Goal: Information Seeking & Learning: Learn about a topic

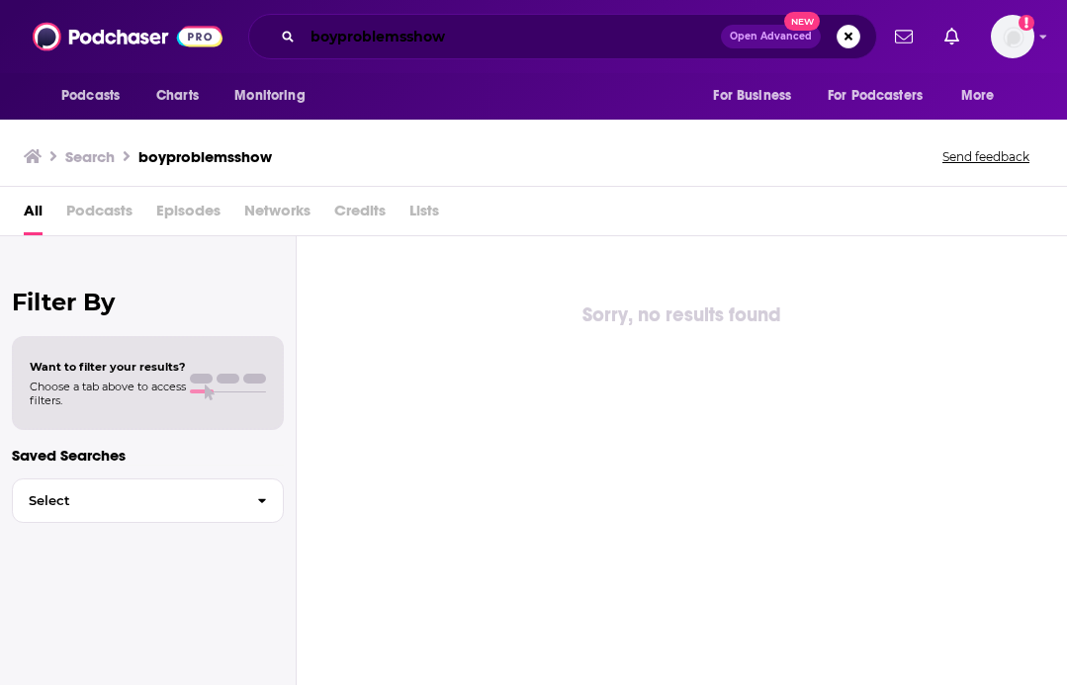
click at [336, 33] on input "boyproblemsshow" at bounding box center [512, 37] width 418 height 32
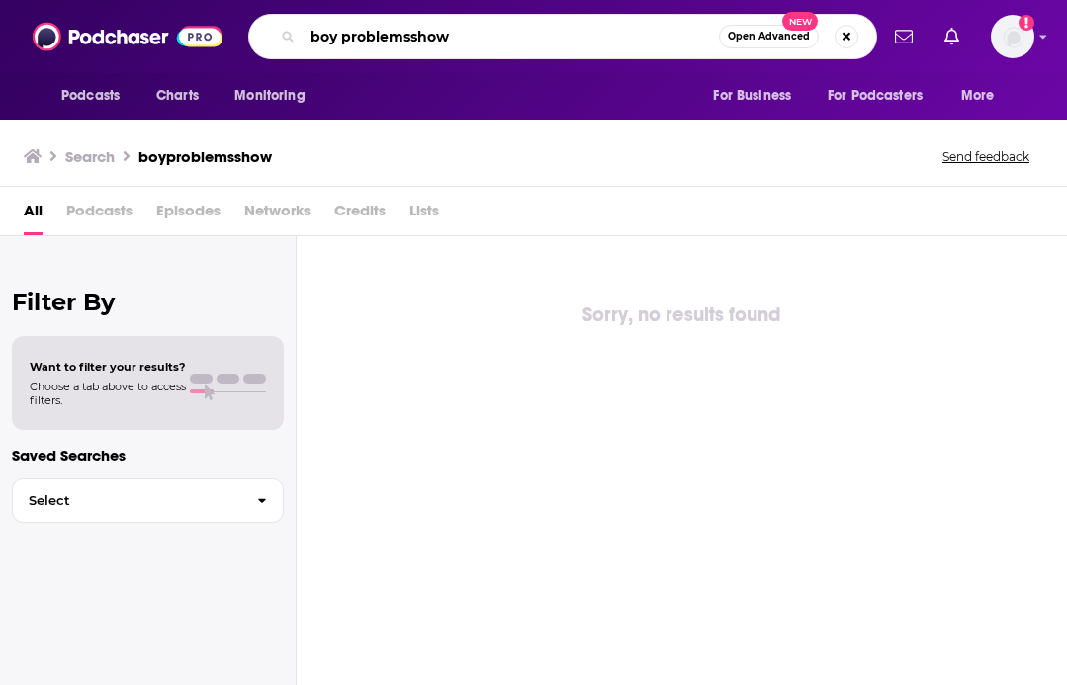
click at [410, 32] on input "boy problemsshow" at bounding box center [511, 37] width 416 height 32
type input "boy problems show"
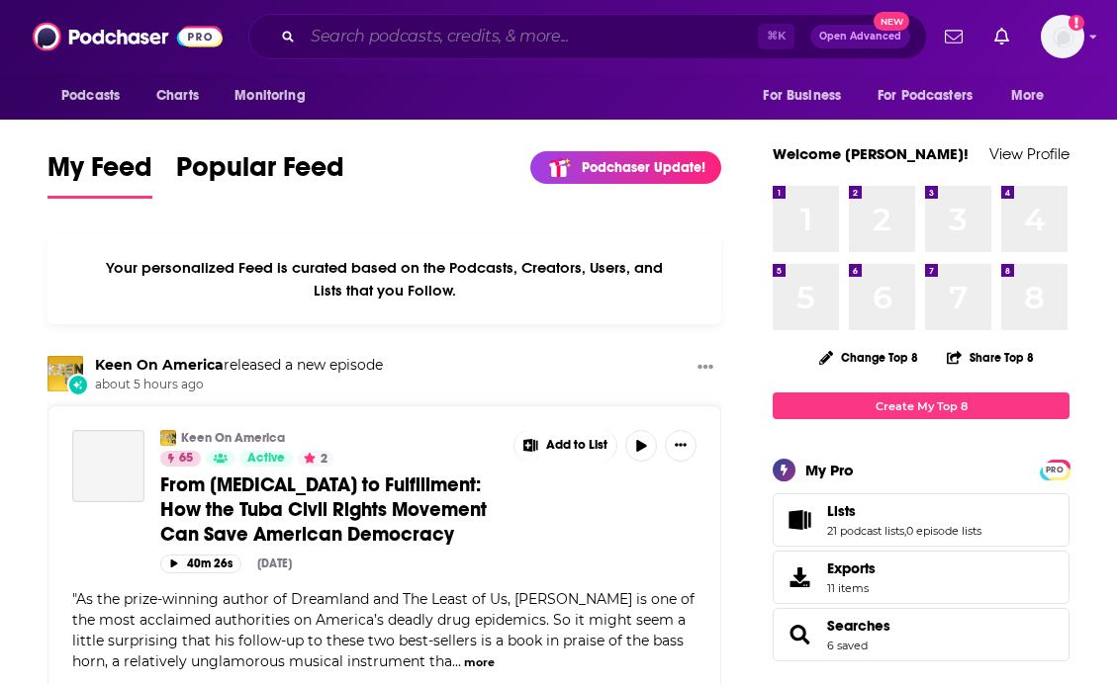
click at [577, 44] on input "Search podcasts, credits, & more..." at bounding box center [530, 37] width 455 height 32
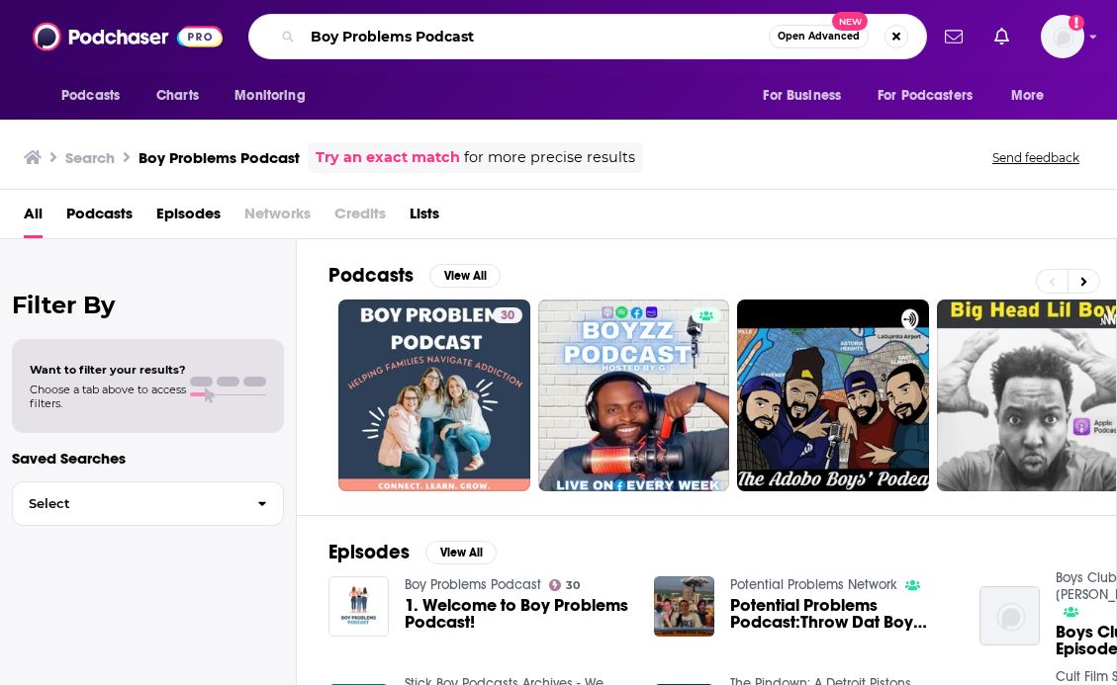
drag, startPoint x: 415, startPoint y: 33, endPoint x: 826, endPoint y: 68, distance: 412.0
click at [826, 68] on div "Podcasts Charts Monitoring Boy Problems Podcast Open Advanced New For Business …" at bounding box center [558, 36] width 1117 height 73
type input "Boy Problems with [PERSON_NAME]"
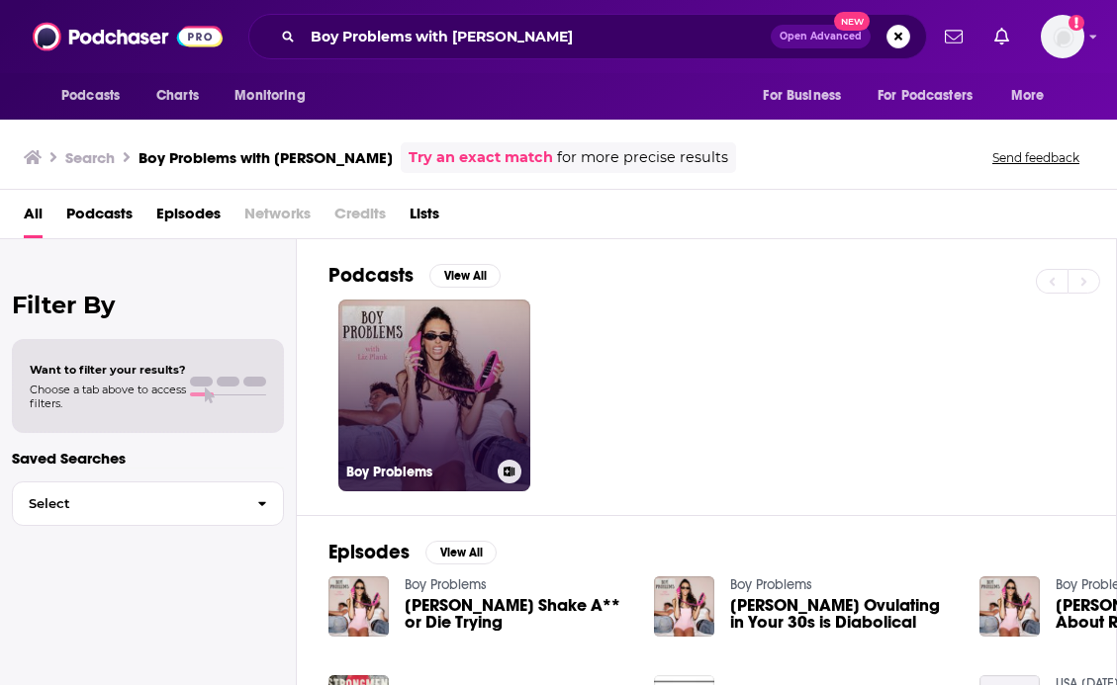
click at [457, 342] on link "Boy Problems" at bounding box center [434, 396] width 192 height 192
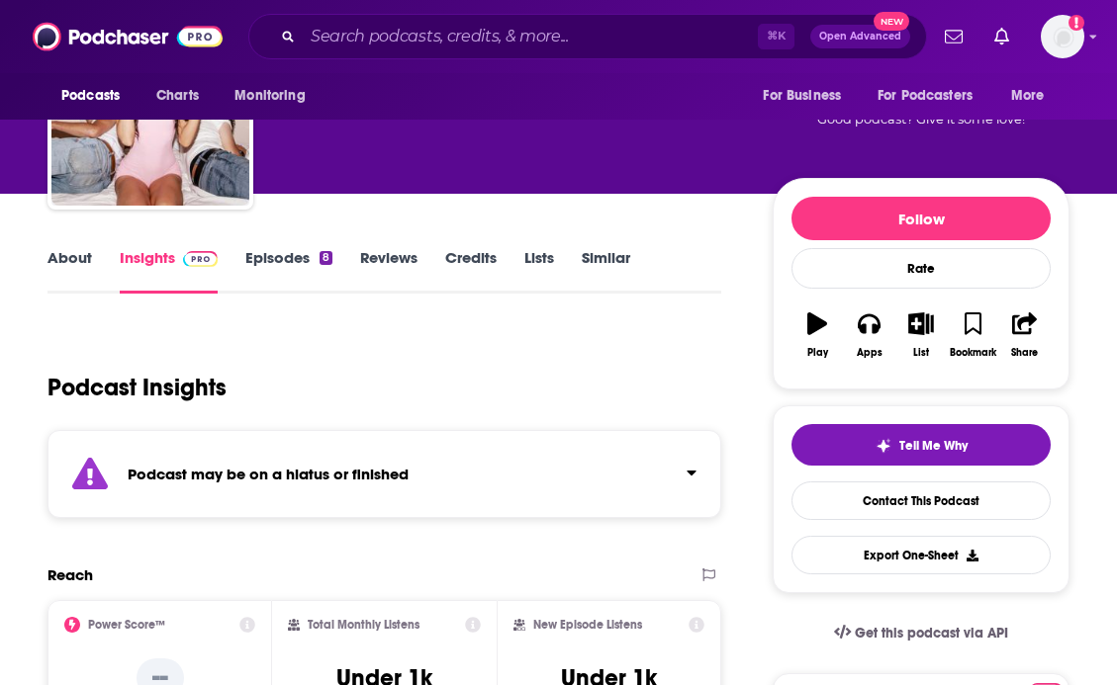
scroll to position [51, 0]
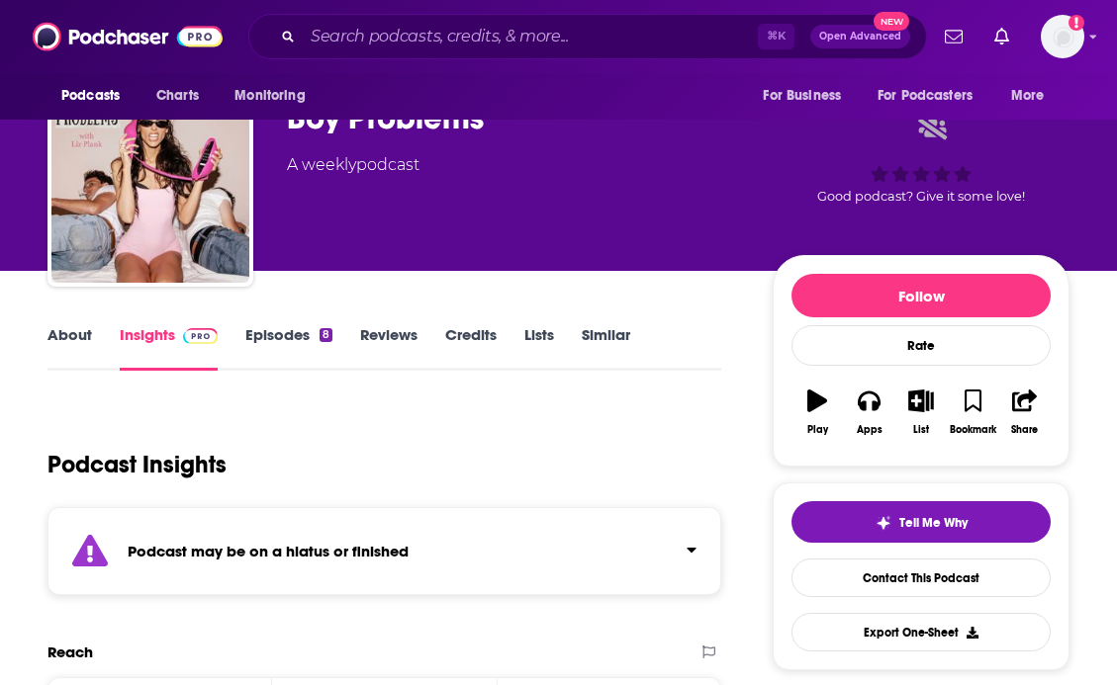
click at [265, 338] on link "Episodes 8" at bounding box center [288, 347] width 87 height 45
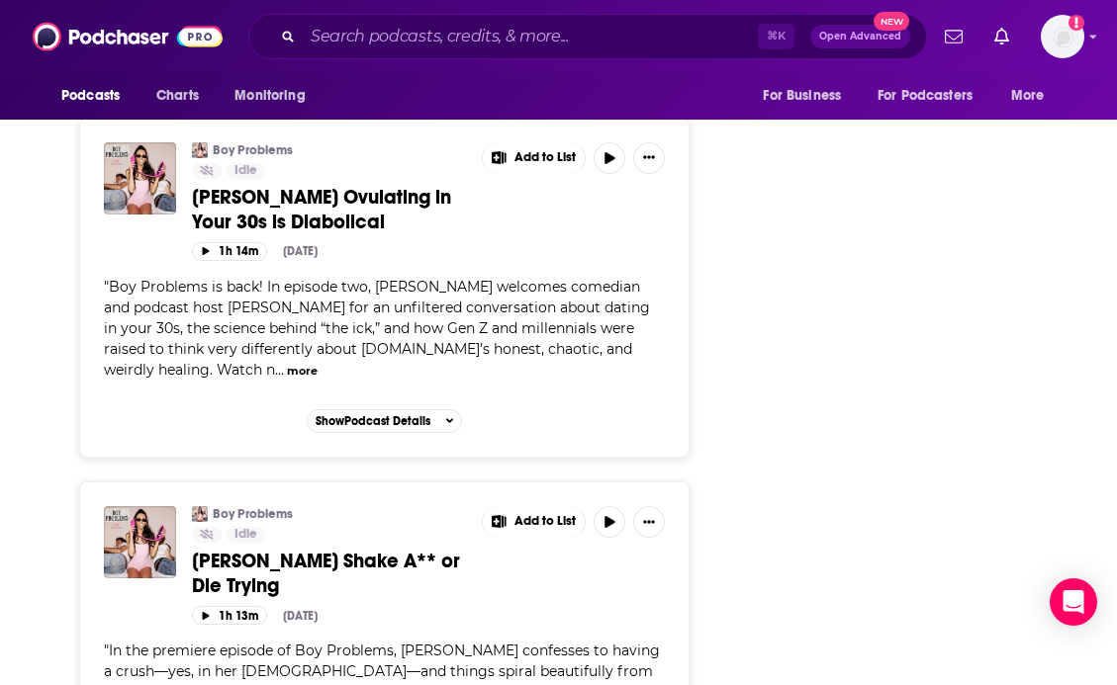
scroll to position [2223, 0]
